Goal: Information Seeking & Learning: Check status

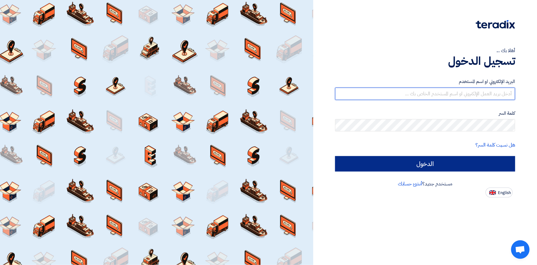
type input "[PERSON_NAME][EMAIL_ADDRESS][PERSON_NAME][DOMAIN_NAME]"
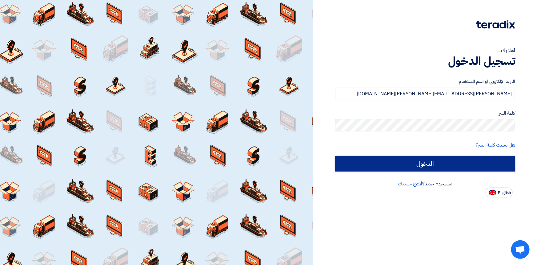
click at [421, 161] on input "الدخول" at bounding box center [425, 163] width 180 height 15
type input "Sign in"
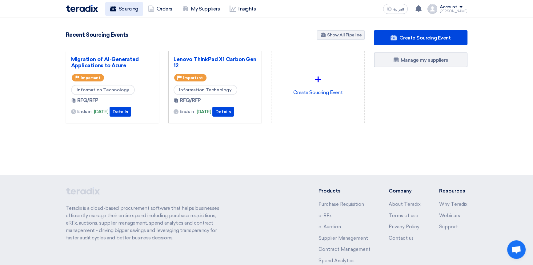
click at [116, 9] on link "Sourcing" at bounding box center [124, 9] width 38 height 14
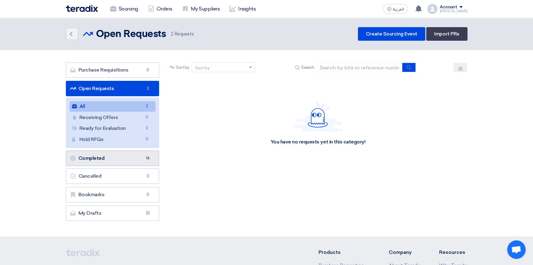
click at [105, 158] on link "Completed Completed 14" at bounding box center [113, 157] width 94 height 15
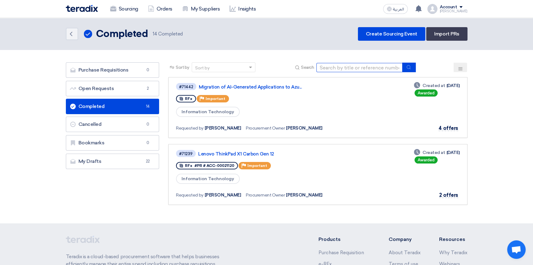
click at [339, 67] on input at bounding box center [360, 67] width 86 height 9
click at [102, 105] on link "Completed Completed 14" at bounding box center [113, 106] width 94 height 15
click at [349, 67] on input at bounding box center [360, 67] width 86 height 9
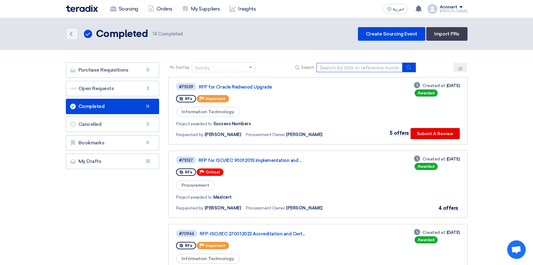
click at [354, 68] on input at bounding box center [360, 67] width 86 height 9
type input "loyalty"
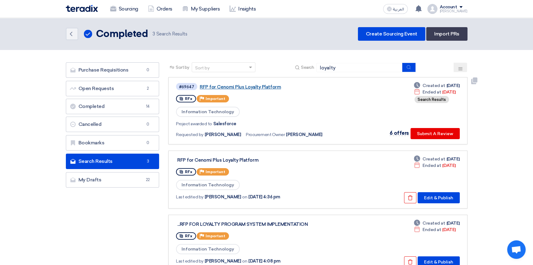
click at [237, 87] on link "RFP for Cenomi Plus Loyalty Platform" at bounding box center [277, 87] width 154 height 6
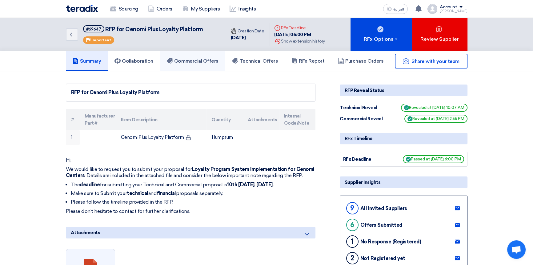
click at [198, 59] on h5 "Commercial Offers" at bounding box center [193, 61] width 52 height 6
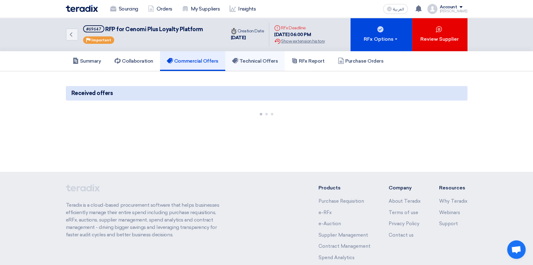
click at [257, 62] on h5 "Technical Offers" at bounding box center [255, 61] width 46 height 6
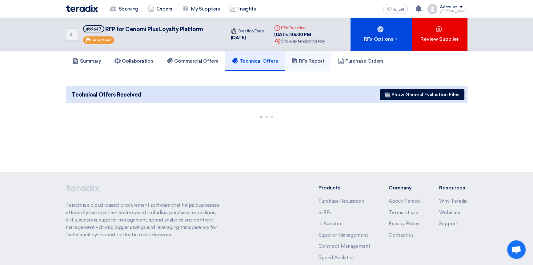
click at [309, 62] on h5 "RFx Report" at bounding box center [308, 61] width 33 height 6
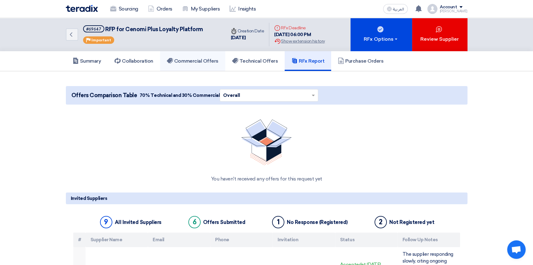
click at [213, 64] on link "Commercial Offers" at bounding box center [192, 61] width 65 height 20
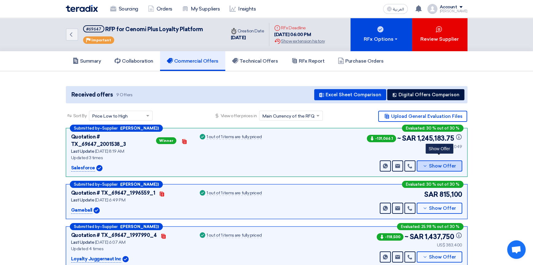
drag, startPoint x: 447, startPoint y: 162, endPoint x: 331, endPoint y: 181, distance: 117.8
click at [447, 164] on span "Show Offer" at bounding box center [442, 166] width 27 height 5
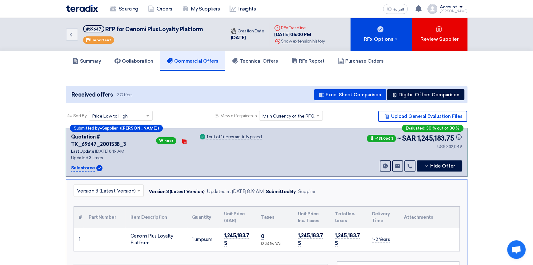
click at [111, 186] on input "text" at bounding box center [105, 191] width 57 height 10
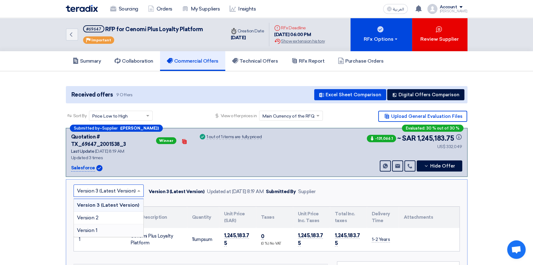
click at [102, 224] on div "Version 1" at bounding box center [109, 230] width 70 height 12
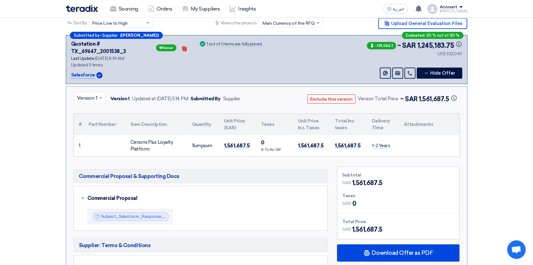
scroll to position [112, 0]
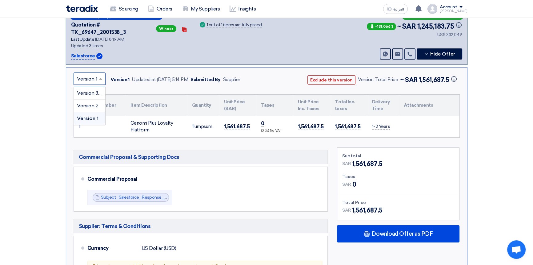
click at [89, 74] on input "text" at bounding box center [86, 79] width 19 height 10
click at [87, 103] on span "Version 2" at bounding box center [88, 106] width 22 height 6
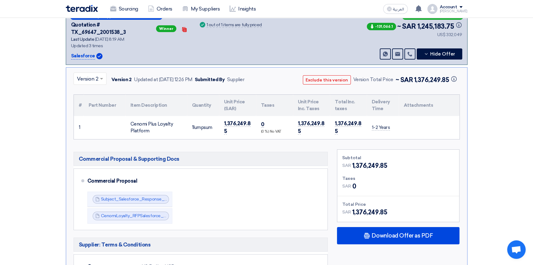
click at [89, 74] on input "text" at bounding box center [87, 79] width 20 height 10
click at [88, 90] on span "Version 3 (Latest Version)" at bounding box center [106, 93] width 59 height 6
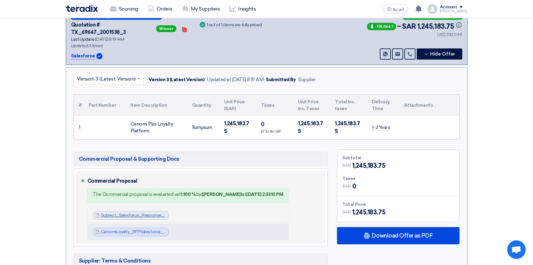
click at [151, 212] on link "Subject_Salesforce_Response___Technical_Commercial_Proposal__1747058828995.pdf" at bounding box center [190, 214] width 179 height 5
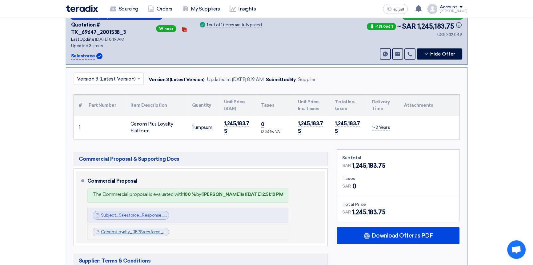
click at [149, 229] on link "CenomiLoyalty_RFPSalesforce_BAFO_1752139319833.pdf" at bounding box center [157, 231] width 113 height 5
